Goal: Task Accomplishment & Management: Manage account settings

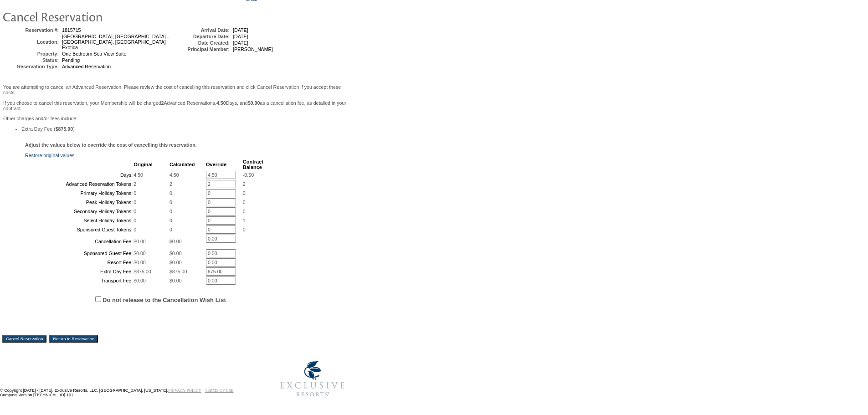
scroll to position [153, 0]
click at [219, 171] on input "4.50" at bounding box center [221, 175] width 30 height 8
type input "0"
click at [341, 142] on div "Adjust the values below to override the cost of cancelling this reservation. Re…" at bounding box center [176, 232] width 349 height 180
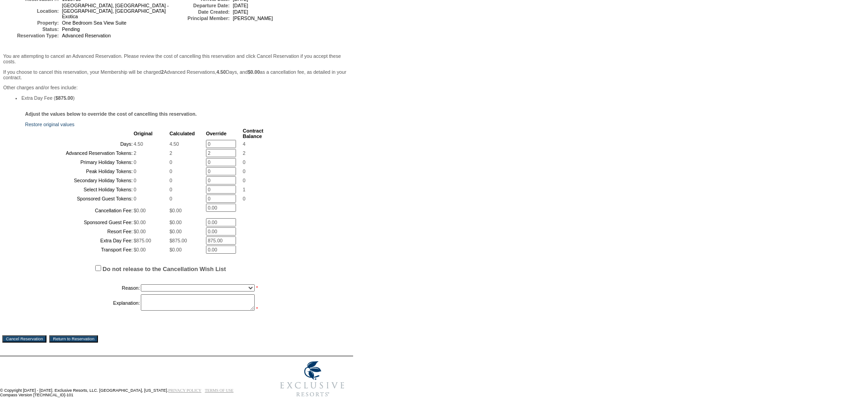
click at [221, 149] on input "2" at bounding box center [221, 153] width 30 height 8
type input "0"
drag, startPoint x: 293, startPoint y: 136, endPoint x: 287, endPoint y: 157, distance: 21.2
click at [293, 137] on div "Adjust the values below to override the cost of cancelling this reservation. Re…" at bounding box center [176, 216] width 349 height 211
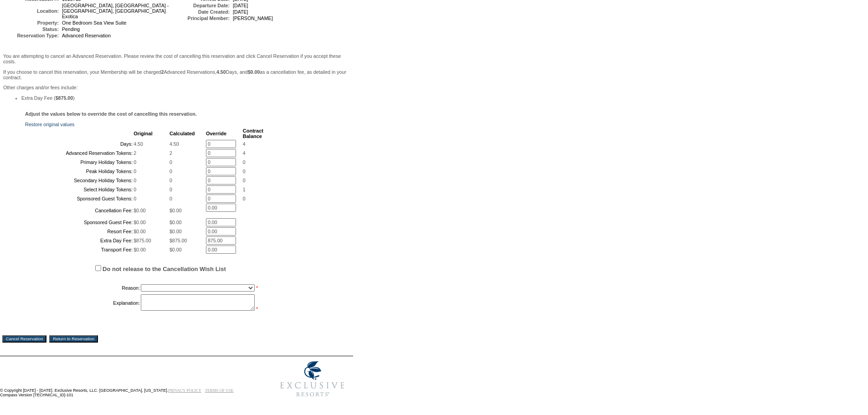
scroll to position [185, 0]
click at [208, 284] on select "Creating Continuous Stay Days Booked After Cancellation Experiential / Hotel / …" at bounding box center [198, 287] width 114 height 7
select select "1026"
click at [141, 284] on select "Creating Continuous Stay Days Booked After Cancellation Experiential / Hotel / …" at bounding box center [198, 287] width 114 height 7
click at [167, 299] on textarea at bounding box center [198, 302] width 114 height 16
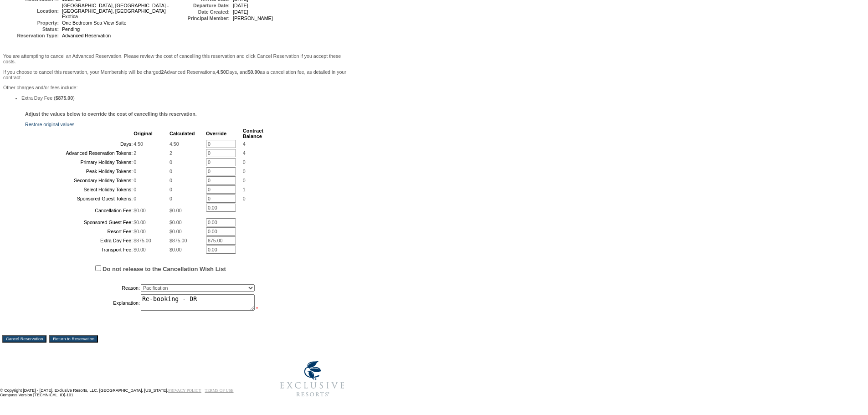
type textarea "Re-booking - DR"
click at [30, 336] on input "Cancel Reservation" at bounding box center [24, 338] width 44 height 7
